Goal: Transaction & Acquisition: Purchase product/service

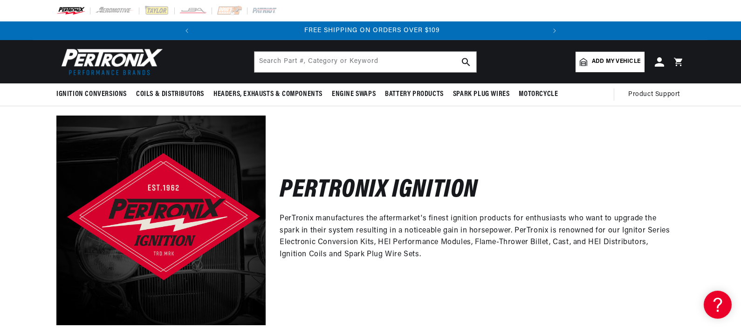
scroll to position [0, 348]
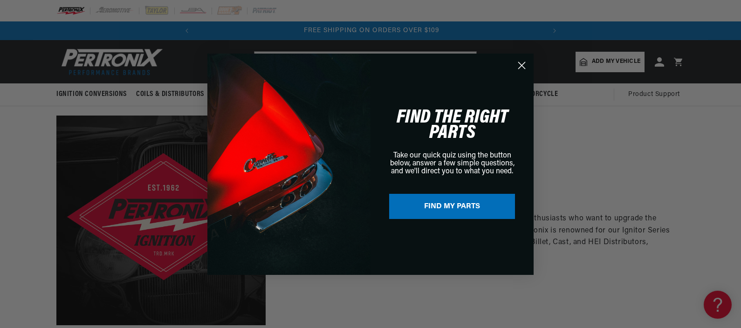
click at [431, 204] on button "FIND MY PARTS" at bounding box center [452, 206] width 126 height 25
click at [445, 206] on button "FIND MY PARTS" at bounding box center [452, 206] width 126 height 25
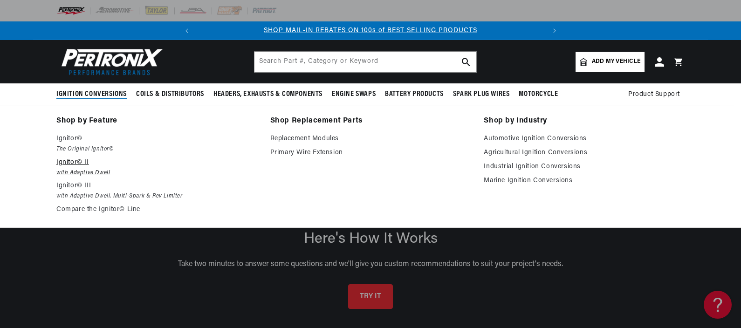
click at [72, 159] on p "Ignitor© II" at bounding box center [156, 162] width 201 height 11
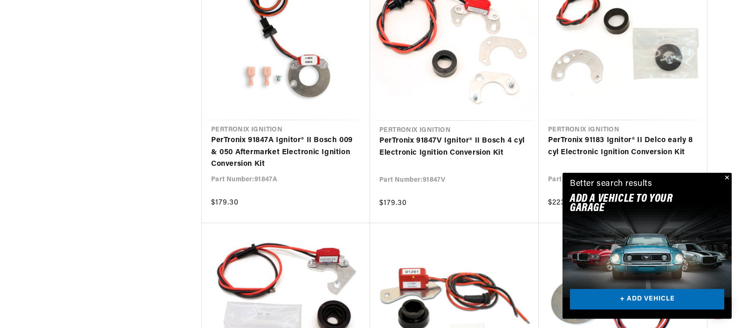
scroll to position [1028, 0]
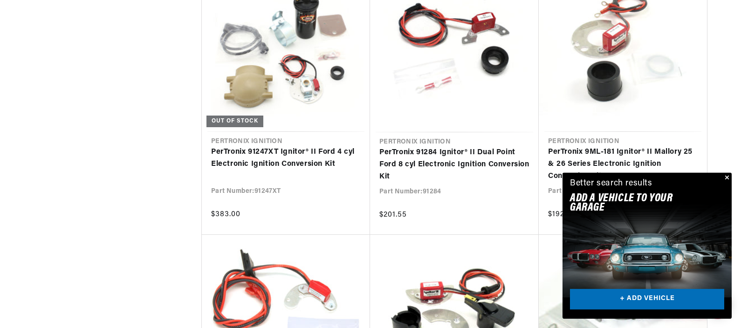
scroll to position [2057, 0]
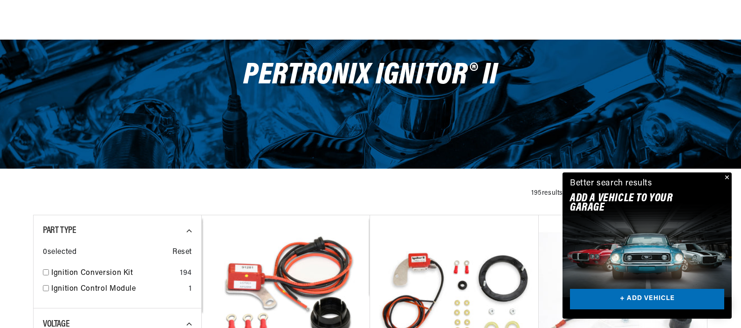
scroll to position [129, 0]
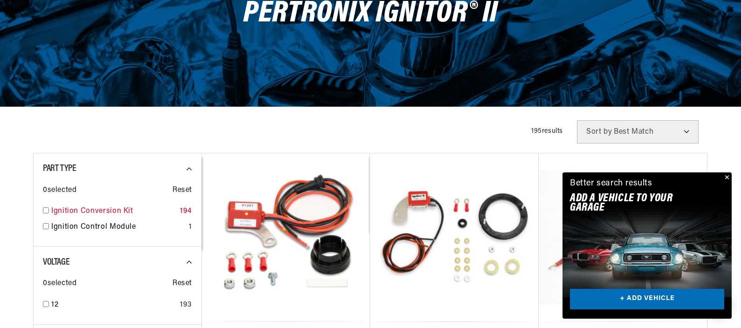
click at [44, 209] on input "checkbox" at bounding box center [46, 210] width 6 height 6
checkbox input "true"
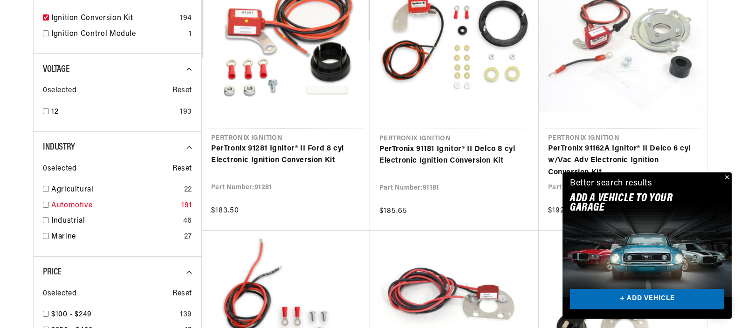
click at [44, 203] on input "checkbox" at bounding box center [46, 205] width 6 height 6
checkbox input "true"
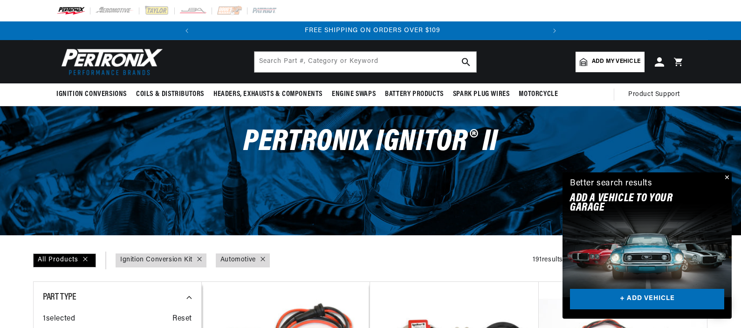
scroll to position [0, 348]
click at [109, 55] on img at bounding box center [109, 62] width 107 height 32
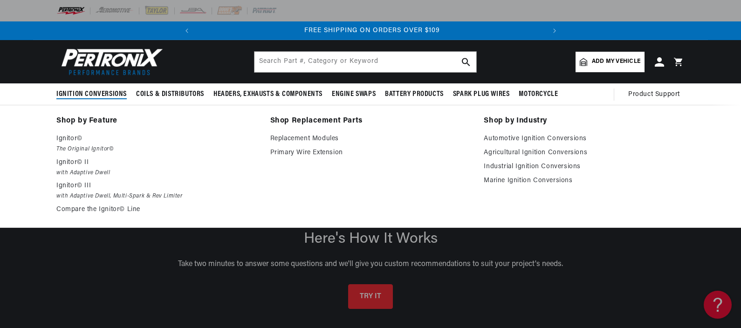
scroll to position [0, 348]
click at [68, 138] on p "Ignitor©" at bounding box center [156, 138] width 201 height 11
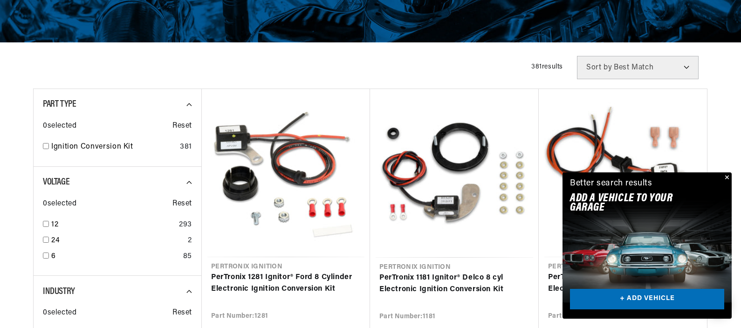
scroll to position [0, 348]
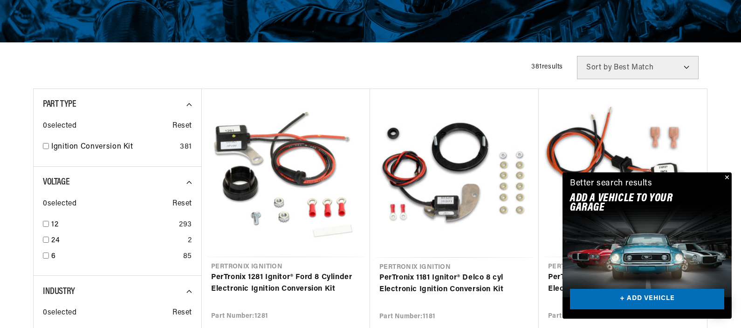
click at [726, 176] on button "Close" at bounding box center [725, 177] width 11 height 11
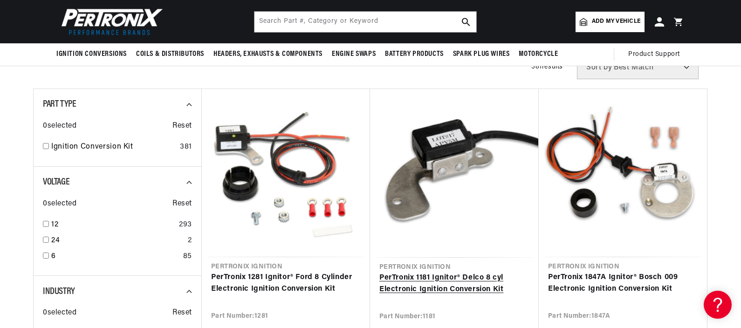
click at [442, 272] on link "PerTronix 1181 Ignitor® Delco 8 cyl Electronic Ignition Conversion Kit" at bounding box center [454, 284] width 150 height 24
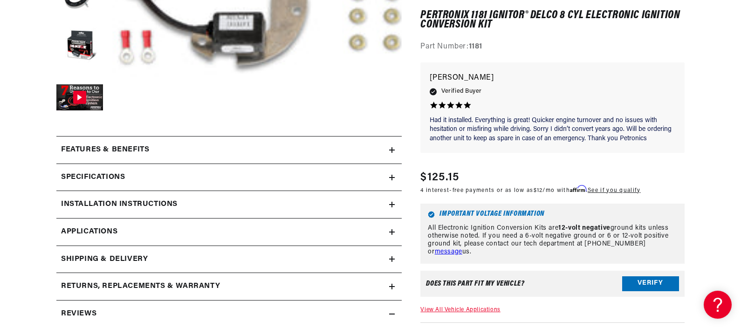
scroll to position [0, 348]
click at [642, 279] on button "Verify" at bounding box center [650, 283] width 57 height 15
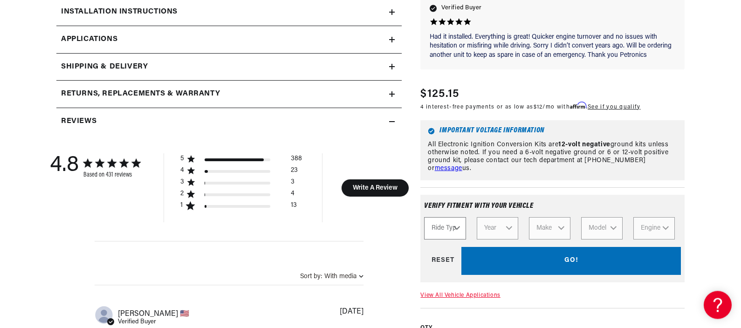
scroll to position [514, 0]
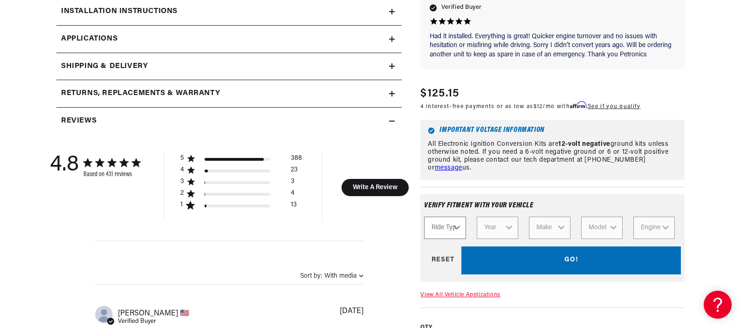
click at [424, 216] on select "Ride Type Automotive Agricultural Industrial Marine Motorcycle" at bounding box center [444, 227] width 41 height 22
select select "Automotive"
click option "Automotive" at bounding box center [0, 0] width 0 height 0
select select "Automotive"
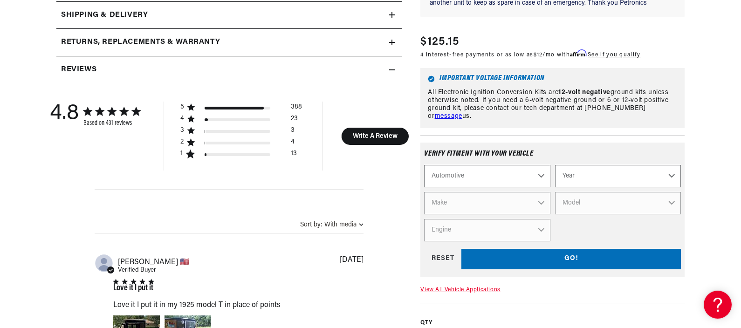
scroll to position [578, 0]
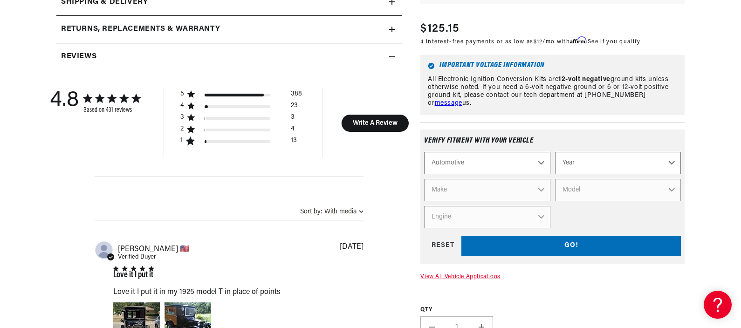
click at [555, 152] on select "Year [DATE] 2021 2020 2019 2018 2017 2016 2015 2014 2013 2012 2011 2010 2009 20…" at bounding box center [618, 163] width 126 height 22
select select "1969"
click option "1969" at bounding box center [0, 0] width 0 height 0
select select "1969"
click at [424, 179] on select "Make Alfa Romeo American Motors Aston [PERSON_NAME][GEOGRAPHIC_DATA] [PERSON_NA…" at bounding box center [487, 190] width 126 height 22
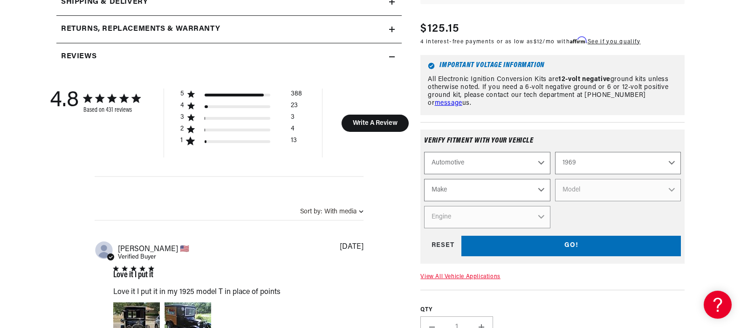
select select "Chevrolet"
click option "Chevrolet" at bounding box center [0, 0] width 0 height 0
select select "Chevrolet"
click at [555, 179] on select "Model [GEOGRAPHIC_DATA] [GEOGRAPHIC_DATA] Blazer [GEOGRAPHIC_DATA] C10 Pickup C…" at bounding box center [618, 190] width 126 height 22
select select "Camaro"
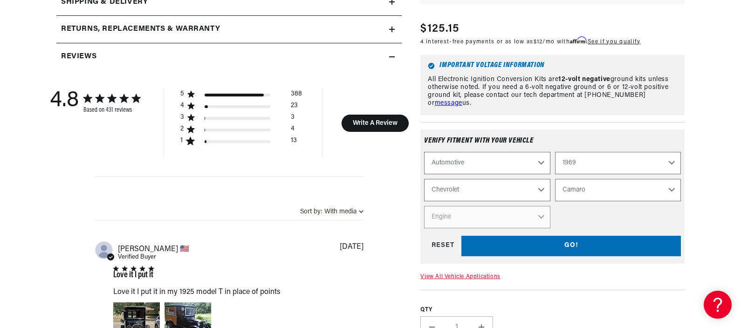
click option "Camaro" at bounding box center [0, 0] width 0 height 0
select select "Camaro"
click at [424, 206] on select "Engine 6.6L 230cid / 3.8L 250cid / 4.1L 302cid / 4.9L 305cid / 5.0L 307cid / 5.…" at bounding box center [487, 217] width 126 height 22
select select "307cid-5.0L"
click option "307cid / 5.0L" at bounding box center [0, 0] width 0 height 0
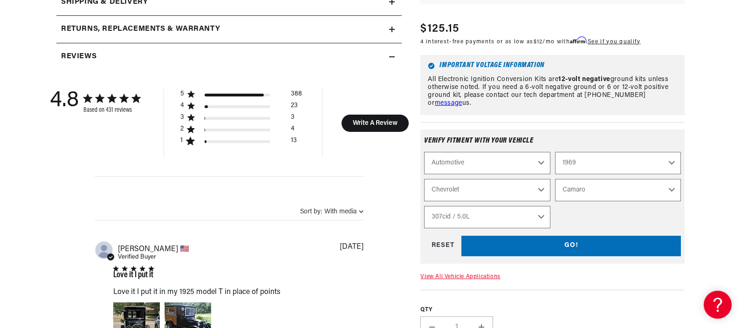
select select "Engine"
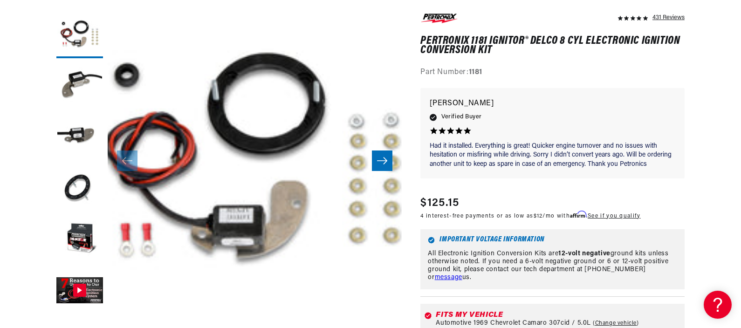
scroll to position [0, 0]
click at [381, 159] on icon "Slide right" at bounding box center [381, 160] width 11 height 9
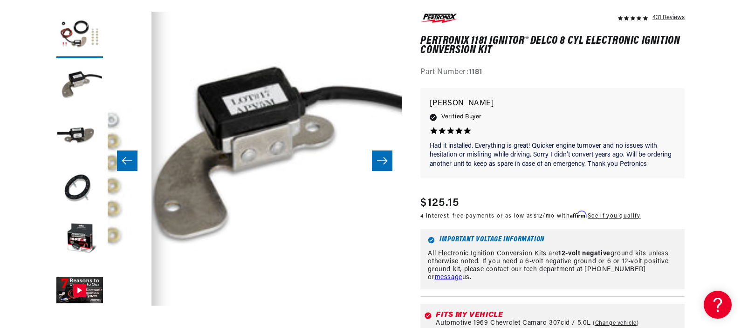
scroll to position [0, 348]
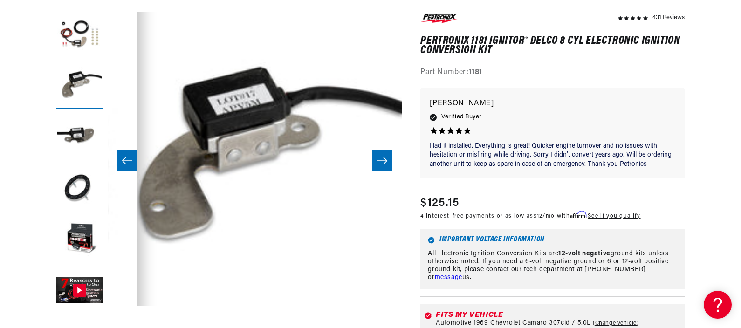
click at [382, 159] on icon "Slide right" at bounding box center [381, 160] width 11 height 9
